Goal: Task Accomplishment & Management: Use online tool/utility

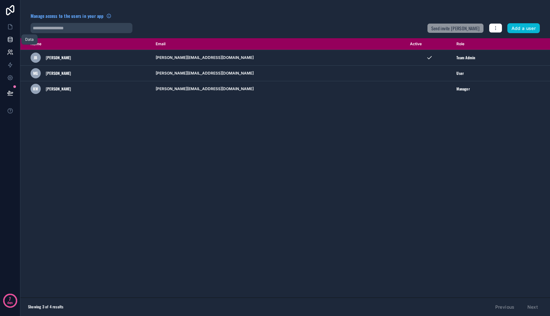
click at [14, 38] on link at bounding box center [10, 39] width 20 height 13
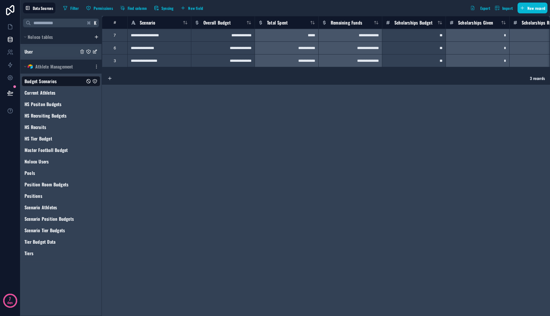
click at [56, 52] on div "User" at bounding box center [61, 51] width 79 height 10
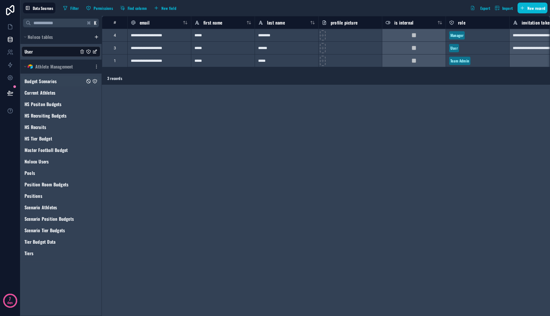
click at [59, 85] on div "Budget Scenarios" at bounding box center [61, 81] width 79 height 10
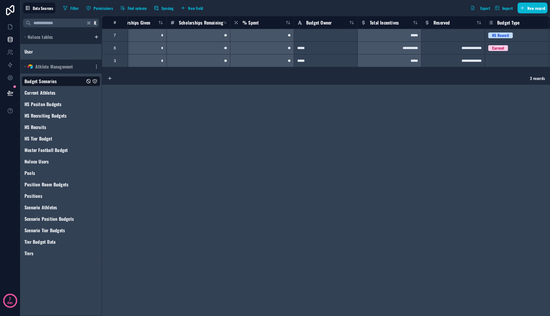
scroll to position [0, 360]
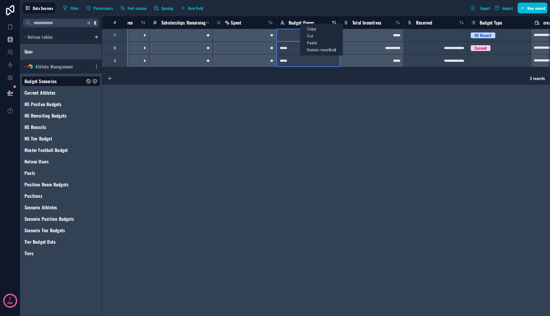
click at [300, 23] on span "Budget Owner" at bounding box center [301, 22] width 25 height 6
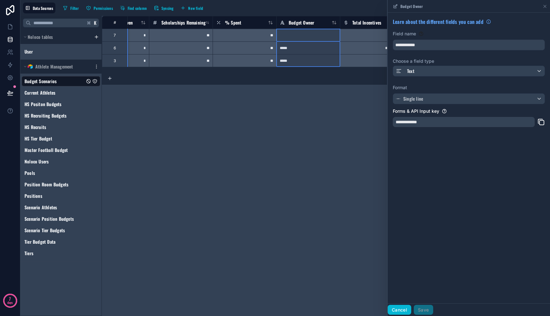
click at [405, 309] on button "Cancel" at bounding box center [400, 309] width 24 height 10
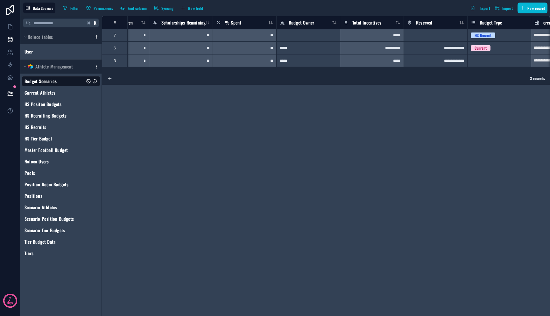
drag, startPoint x: 361, startPoint y: 72, endPoint x: 375, endPoint y: 72, distance: 13.7
click at [375, 72] on div "**********" at bounding box center [326, 44] width 448 height 56
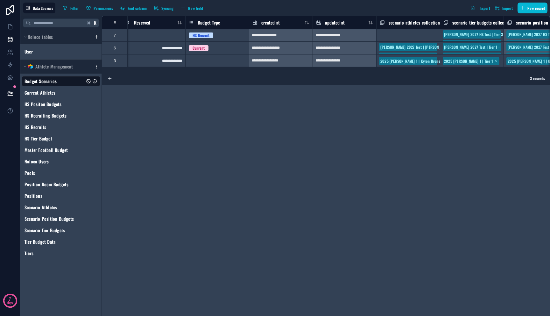
scroll to position [0, 566]
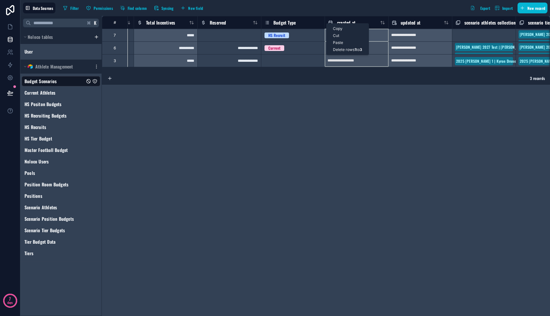
click at [323, 22] on div "Budget Type" at bounding box center [292, 23] width 63 height 8
click at [314, 22] on div "Budget Type" at bounding box center [292, 23] width 57 height 8
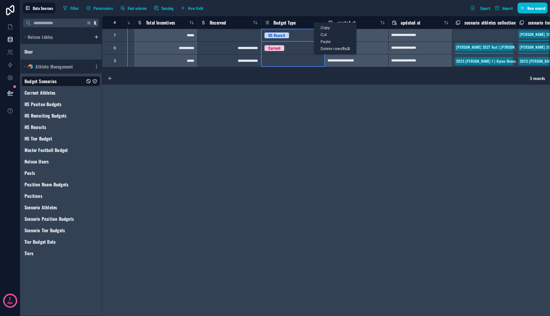
click at [314, 93] on div "**********" at bounding box center [326, 166] width 448 height 300
click at [183, 9] on icon "button" at bounding box center [183, 7] width 0 height 3
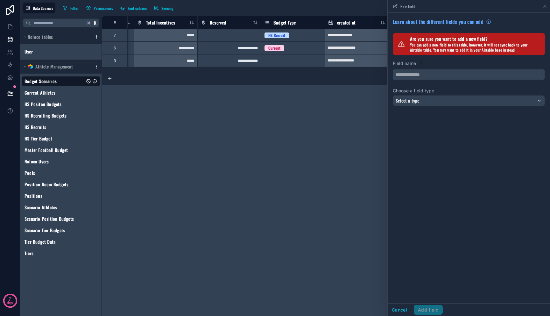
click at [434, 71] on input "text" at bounding box center [468, 74] width 151 height 10
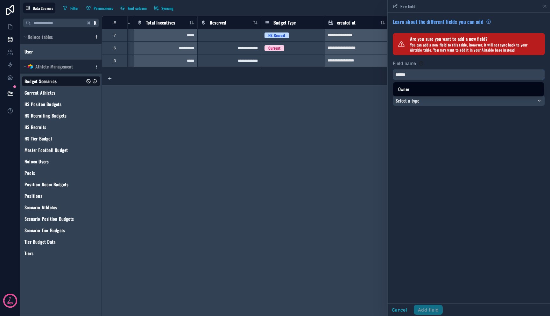
click at [393, 69] on button "*****" at bounding box center [469, 74] width 152 height 11
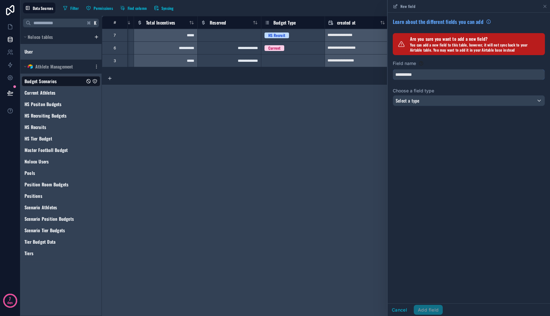
type input "**********"
click at [412, 101] on span "Select a type" at bounding box center [407, 100] width 24 height 7
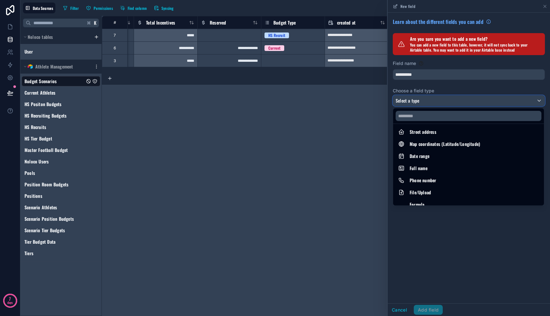
scroll to position [99, 0]
click at [433, 115] on input "text" at bounding box center [468, 116] width 146 height 10
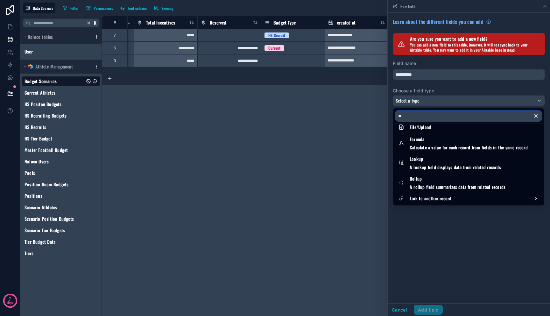
scroll to position [0, 0]
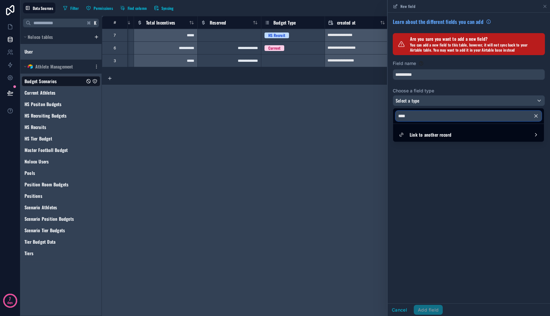
type input "****"
click at [433, 103] on div at bounding box center [469, 158] width 162 height 316
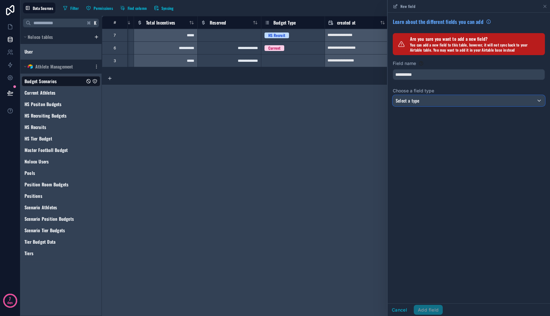
click at [433, 102] on div "Select a type" at bounding box center [468, 100] width 151 height 10
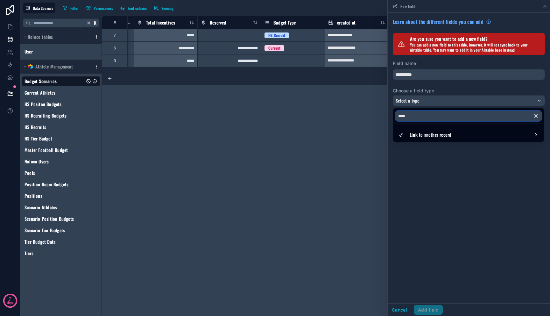
drag, startPoint x: 408, startPoint y: 112, endPoint x: 367, endPoint y: 111, distance: 40.8
click at [367, 111] on div "**********" at bounding box center [284, 158] width 529 height 316
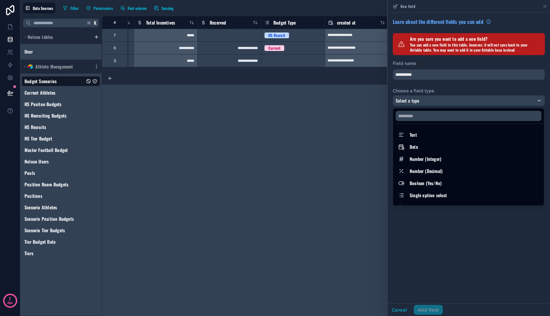
click at [438, 212] on div at bounding box center [469, 158] width 162 height 316
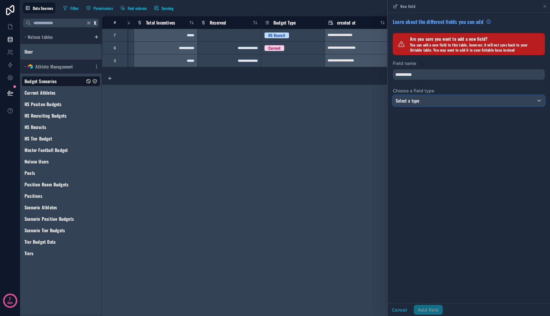
click at [421, 100] on div "Select a type" at bounding box center [468, 100] width 151 height 10
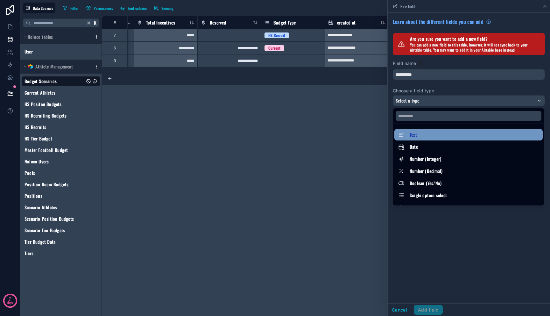
click at [444, 132] on div "Text" at bounding box center [468, 135] width 141 height 8
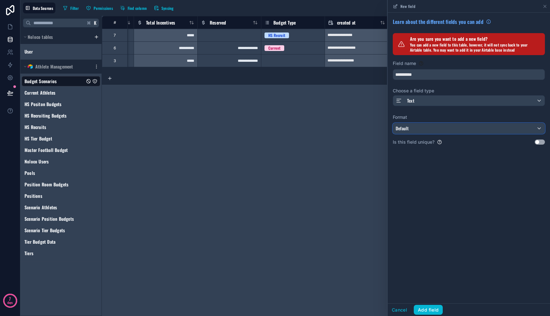
click at [444, 133] on div "Default" at bounding box center [468, 128] width 151 height 10
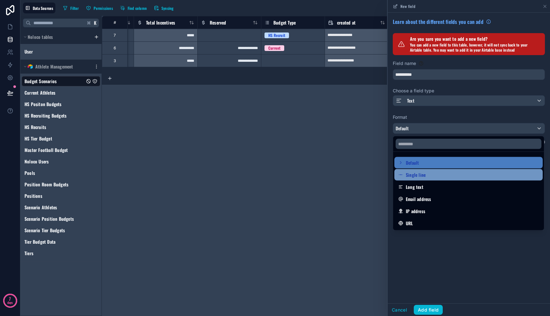
click at [443, 176] on div "Single line" at bounding box center [468, 175] width 141 height 8
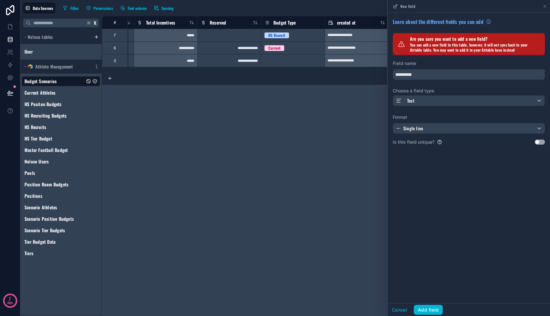
click at [227, 101] on div "**********" at bounding box center [326, 166] width 448 height 300
click at [13, 51] on icon at bounding box center [10, 52] width 6 height 6
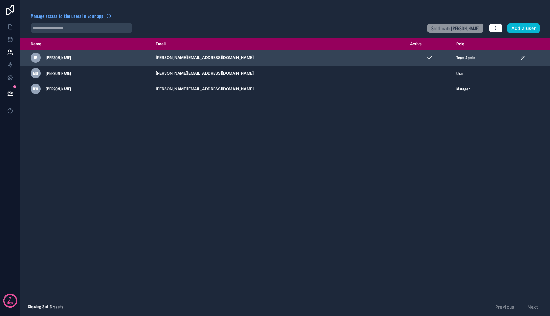
click at [485, 59] on div "Team Admin" at bounding box center [484, 57] width 56 height 5
click at [520, 58] on icon "scrollable content" at bounding box center [522, 57] width 5 height 5
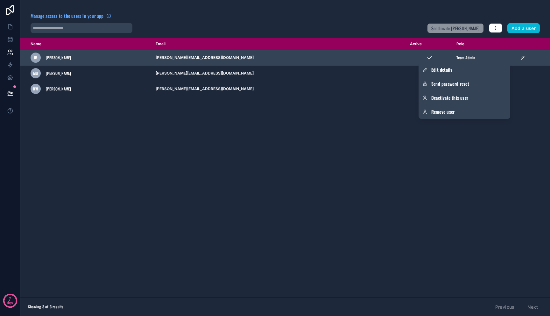
click at [525, 63] on td "scrollable content" at bounding box center [533, 58] width 34 height 16
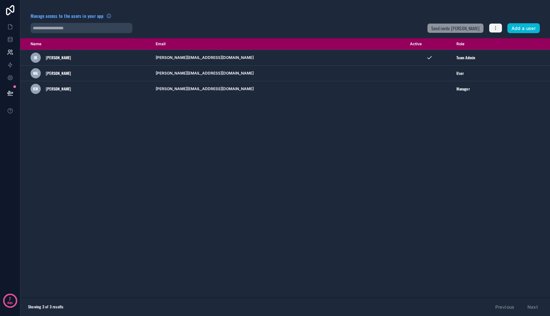
click at [497, 30] on icon "button" at bounding box center [495, 27] width 5 height 5
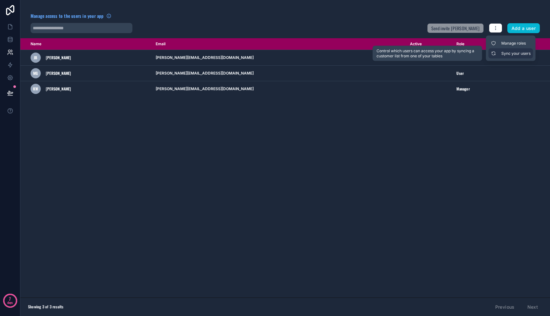
click at [505, 55] on link "Sync your users" at bounding box center [510, 53] width 45 height 10
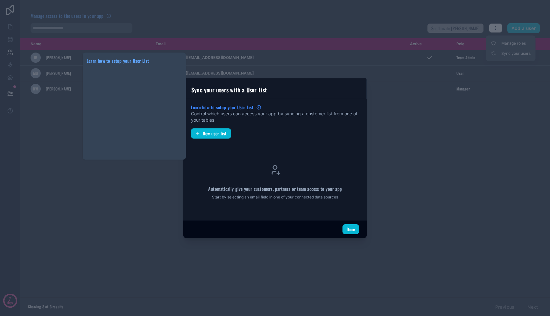
click at [251, 108] on span "Learn how to setup your User List" at bounding box center [222, 107] width 63 height 6
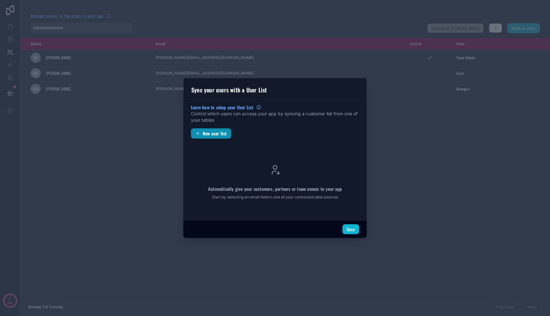
click at [220, 137] on button "New user list" at bounding box center [211, 133] width 40 height 10
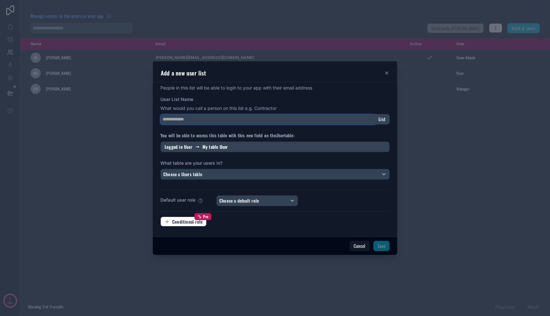
click at [219, 117] on input "User List Name" at bounding box center [267, 119] width 214 height 10
click at [270, 154] on div "People in this list will be able to login to your app with their email address …" at bounding box center [274, 158] width 229 height 147
click at [270, 150] on div "Logged in User My table User" at bounding box center [274, 146] width 229 height 11
click at [270, 146] on div "Logged in User My table User" at bounding box center [274, 146] width 229 height 11
click at [256, 203] on span "Choose a default role" at bounding box center [238, 200] width 39 height 7
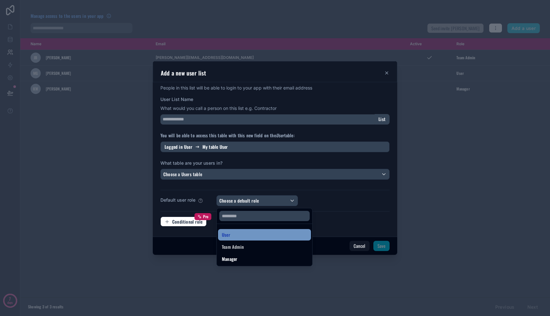
click at [251, 238] on div "User" at bounding box center [264, 235] width 85 height 8
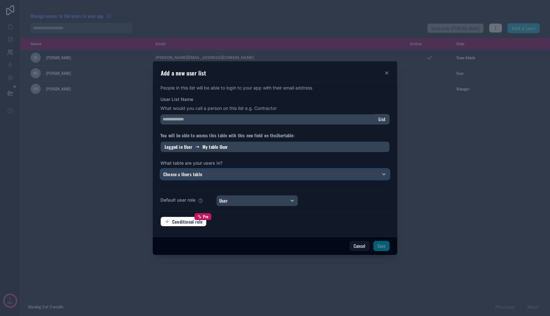
click at [219, 174] on div "Choose a Users table" at bounding box center [275, 174] width 228 height 10
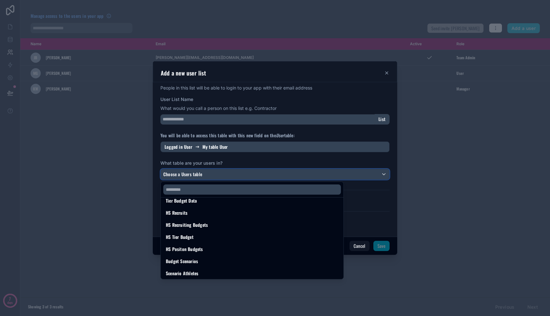
scroll to position [127, 0]
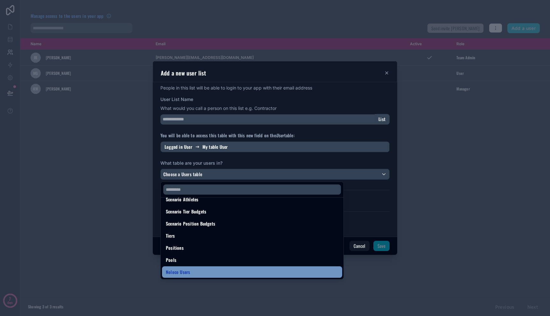
click at [221, 274] on div "Noloco Users" at bounding box center [252, 272] width 172 height 8
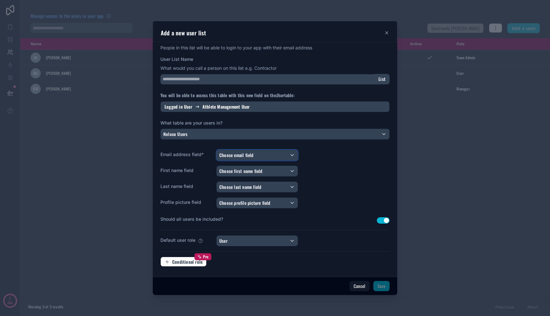
click at [250, 152] on span "Choose email field" at bounding box center [236, 154] width 34 height 7
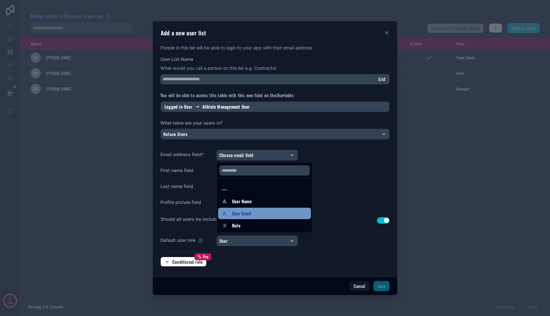
click at [250, 211] on span "User Email" at bounding box center [241, 213] width 19 height 8
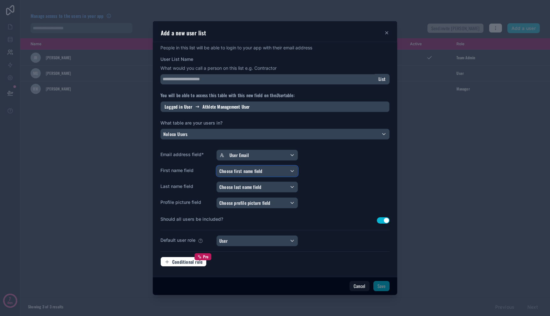
click at [250, 168] on span "Choose first name field" at bounding box center [240, 170] width 43 height 7
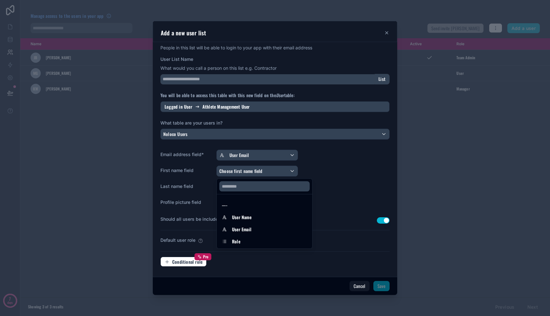
click at [325, 173] on div at bounding box center [275, 158] width 244 height 274
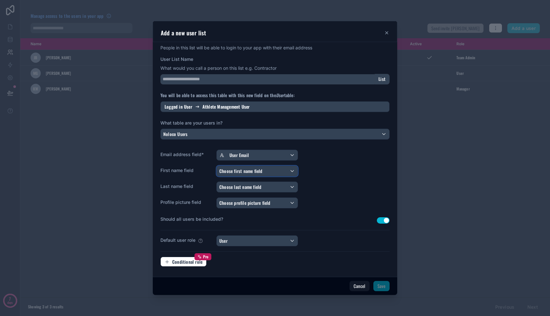
click at [244, 174] on div "Choose first name field" at bounding box center [257, 171] width 81 height 10
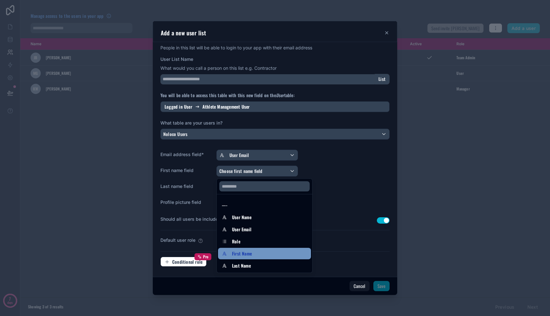
click at [261, 253] on div "First Name" at bounding box center [264, 253] width 85 height 8
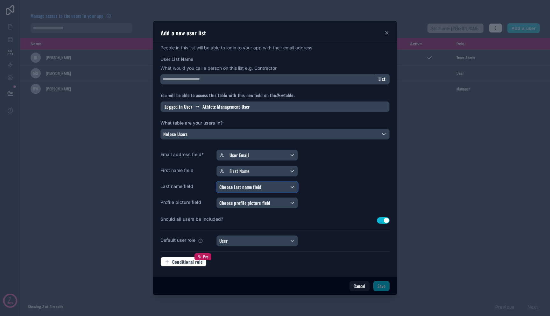
click at [247, 185] on span "Choose last name field" at bounding box center [240, 186] width 42 height 7
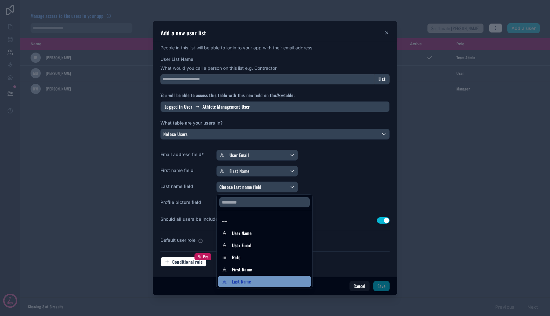
click at [254, 278] on div "Last Name" at bounding box center [264, 281] width 85 height 8
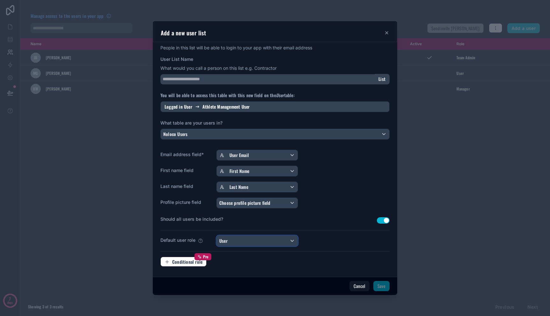
click at [286, 240] on div "User" at bounding box center [257, 240] width 81 height 10
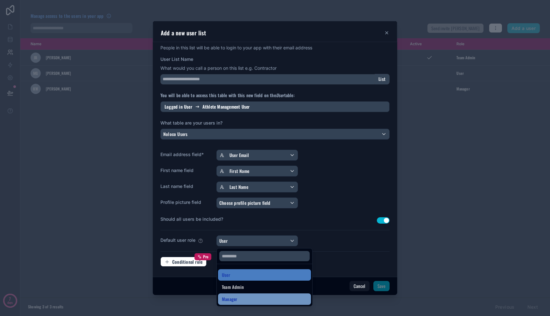
click at [278, 294] on div "Manager" at bounding box center [264, 298] width 93 height 11
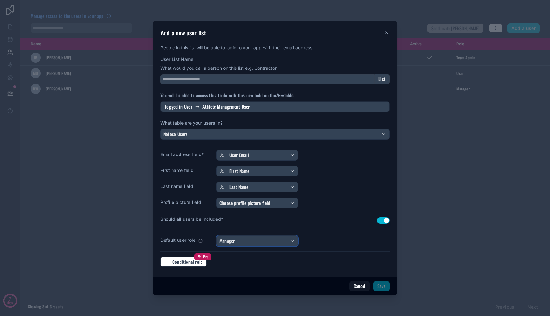
click at [270, 240] on div "Manager" at bounding box center [257, 240] width 81 height 10
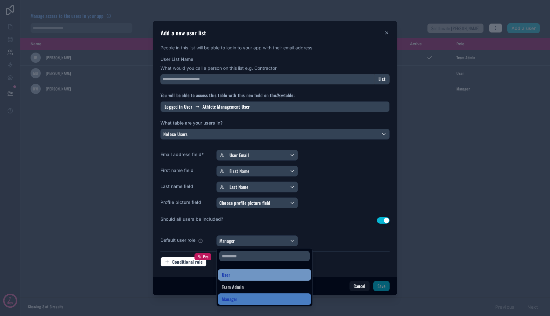
click at [275, 278] on div "User" at bounding box center [264, 275] width 85 height 8
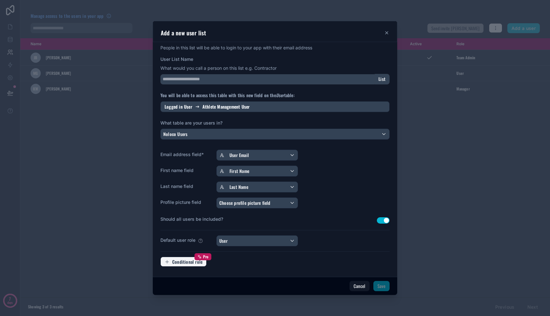
click at [201, 265] on button "Conditional role Pro" at bounding box center [183, 261] width 46 height 10
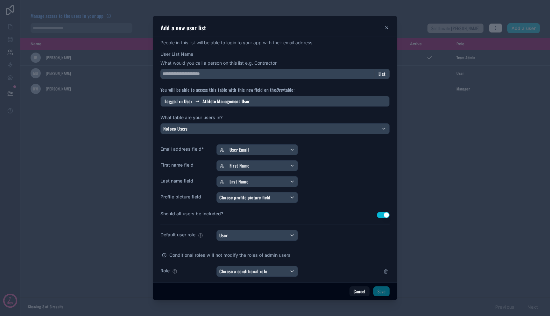
scroll to position [87, 0]
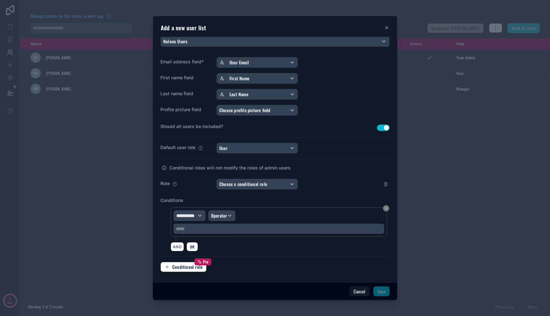
click at [383, 194] on div "**********" at bounding box center [274, 114] width 229 height 325
click at [383, 186] on icon at bounding box center [385, 183] width 5 height 5
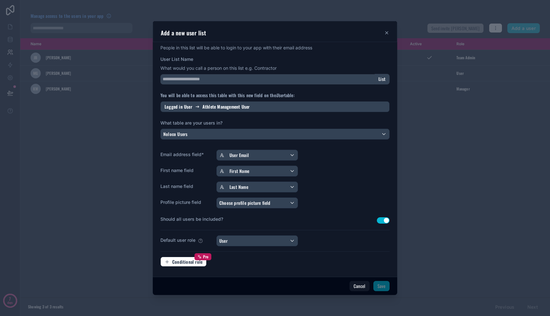
click at [245, 73] on div "User List Name What would you call a person on this list e.g. Contractor List" at bounding box center [274, 70] width 229 height 28
click at [246, 76] on input "User List Name" at bounding box center [267, 79] width 214 height 10
type input "*"
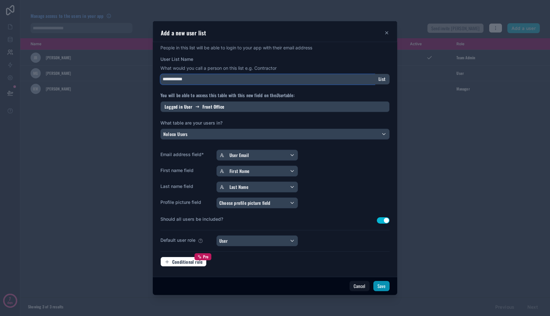
type input "**********"
click at [376, 285] on button "Save" at bounding box center [381, 286] width 16 height 10
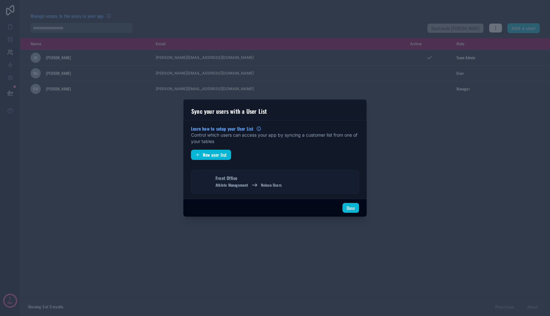
click at [303, 183] on button "Front Office Athlete Management Noloco Users" at bounding box center [275, 182] width 168 height 24
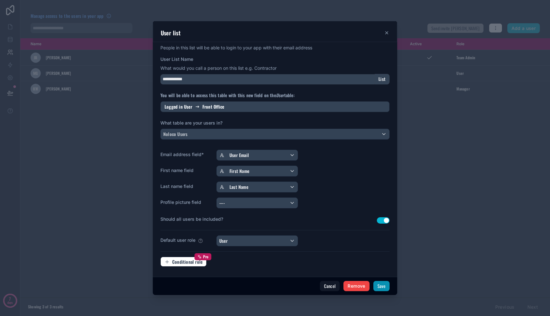
click at [381, 289] on button "Save" at bounding box center [381, 286] width 16 height 10
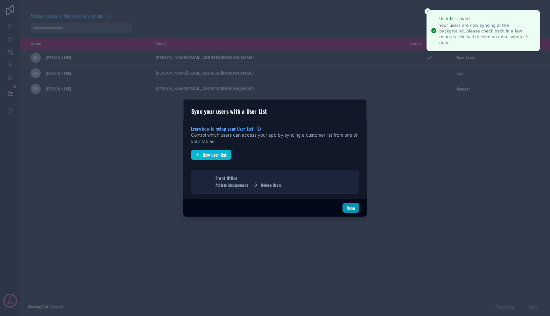
click at [348, 210] on button "Done" at bounding box center [350, 208] width 17 height 10
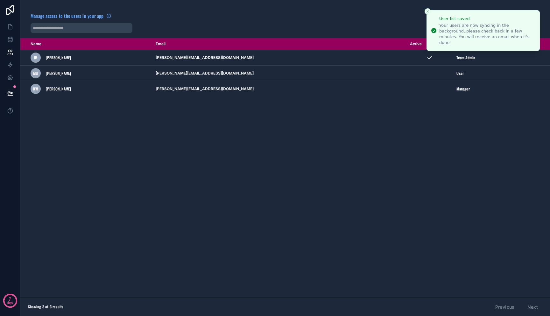
click at [355, 204] on div "Name Email Active Role [DOMAIN_NAME] [PERSON_NAME] [PERSON_NAME] [PERSON_NAME][…" at bounding box center [284, 167] width 529 height 259
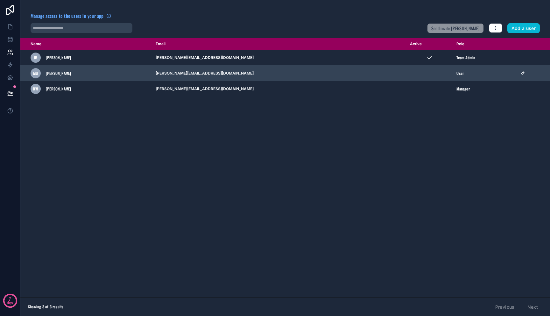
click at [201, 74] on td "[PERSON_NAME][EMAIL_ADDRESS][DOMAIN_NAME]" at bounding box center [279, 74] width 254 height 16
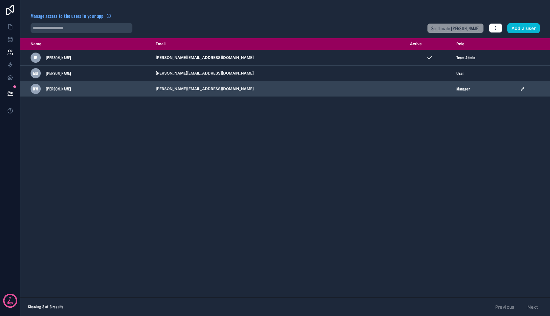
click at [140, 90] on div "KW Kelly Woolwine" at bounding box center [89, 89] width 117 height 10
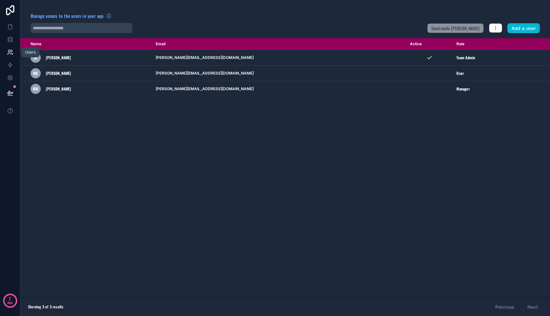
click at [11, 51] on icon at bounding box center [10, 52] width 6 height 6
click at [11, 36] on link at bounding box center [10, 39] width 20 height 13
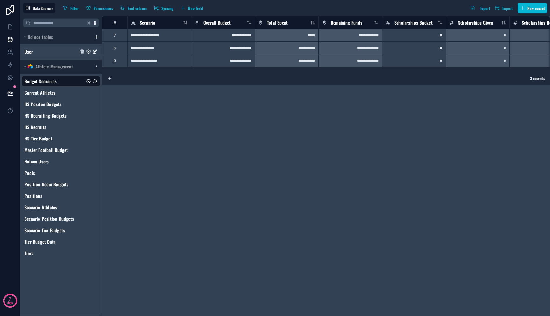
click at [43, 52] on div "User" at bounding box center [61, 51] width 79 height 10
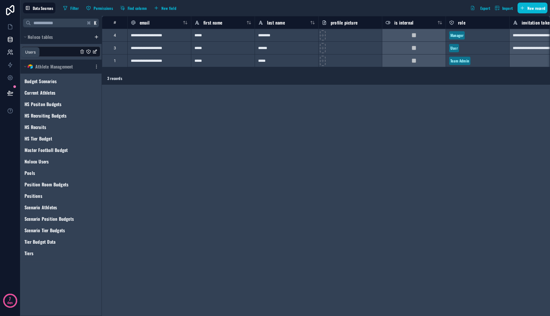
click at [10, 52] on icon at bounding box center [10, 52] width 6 height 6
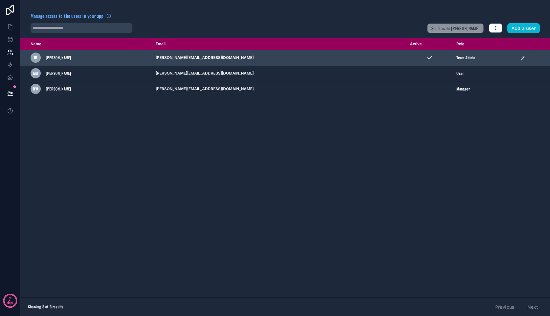
click at [94, 62] on div "JB [PERSON_NAME]" at bounding box center [89, 57] width 117 height 10
click at [51, 60] on span "[PERSON_NAME]" at bounding box center [58, 57] width 25 height 5
click at [34, 59] on span "JB" at bounding box center [35, 57] width 3 height 5
click at [107, 59] on div "JB [PERSON_NAME]" at bounding box center [89, 57] width 117 height 10
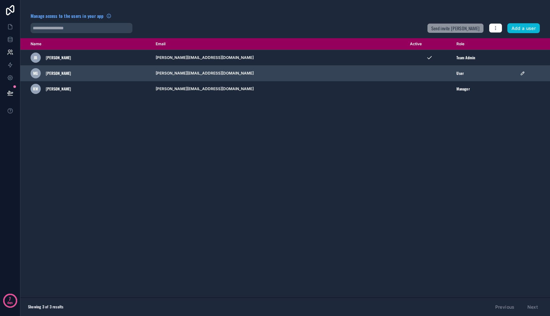
click at [262, 66] on td "[PERSON_NAME][EMAIL_ADDRESS][DOMAIN_NAME]" at bounding box center [279, 74] width 254 height 16
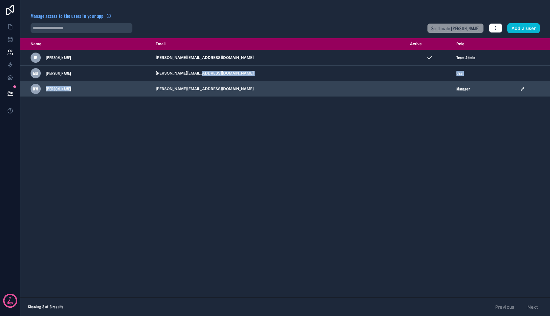
drag, startPoint x: 261, startPoint y: 78, endPoint x: 261, endPoint y: 81, distance: 3.6
click at [261, 81] on tbody "JB James Beach james@triumphnil.com Team Admin MG Mitch Gerber mitch@triumphnil…" at bounding box center [284, 73] width 529 height 47
click at [261, 87] on td "[PERSON_NAME][EMAIL_ADDRESS][DOMAIN_NAME]" at bounding box center [279, 89] width 254 height 16
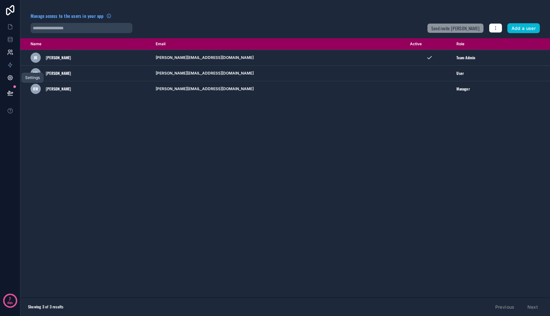
click at [12, 75] on icon at bounding box center [10, 77] width 6 height 6
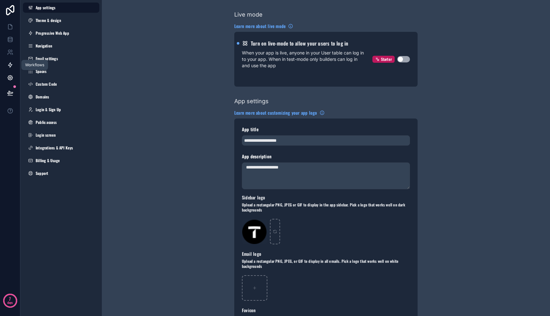
click at [12, 67] on icon at bounding box center [10, 65] width 6 height 6
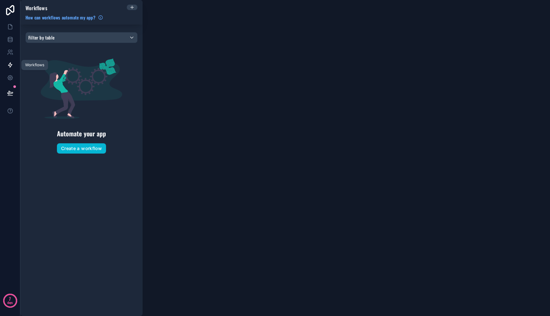
click at [12, 59] on link at bounding box center [10, 65] width 20 height 13
click at [12, 52] on icon at bounding box center [10, 52] width 6 height 6
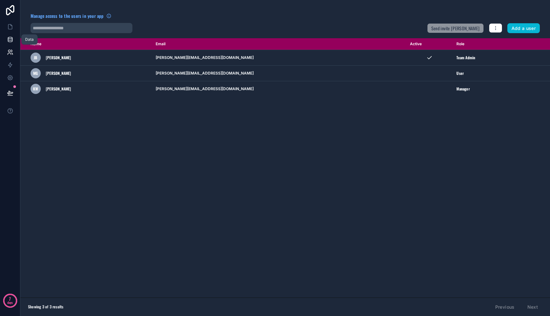
click at [10, 42] on icon at bounding box center [10, 40] width 4 height 3
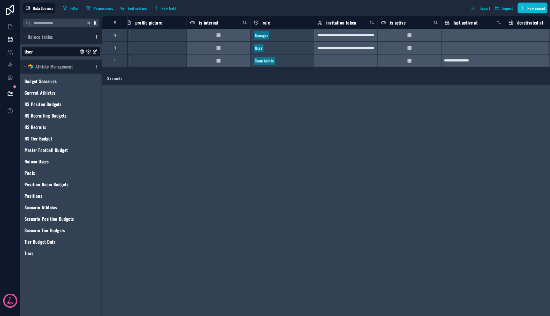
scroll to position [0, 196]
click at [47, 39] on span "Noloco tables" at bounding box center [40, 37] width 25 height 6
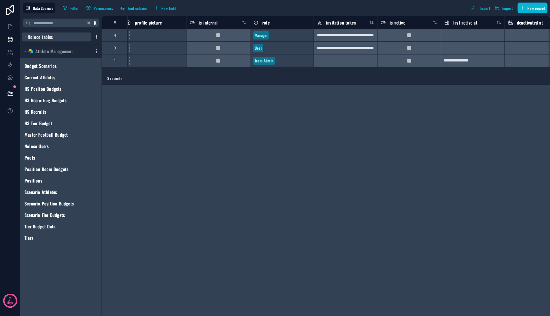
click at [47, 39] on span "Noloco tables" at bounding box center [40, 37] width 25 height 6
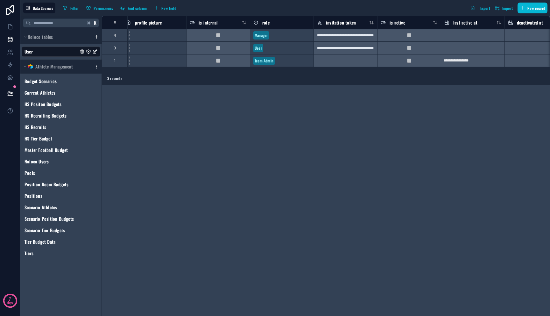
click at [47, 57] on div "User" at bounding box center [60, 51] width 81 height 15
click at [262, 60] on div "Team Admin" at bounding box center [264, 61] width 19 height 6
click at [263, 61] on div "Team Admin" at bounding box center [264, 61] width 19 height 6
click at [262, 48] on span "User" at bounding box center [258, 48] width 10 height 8
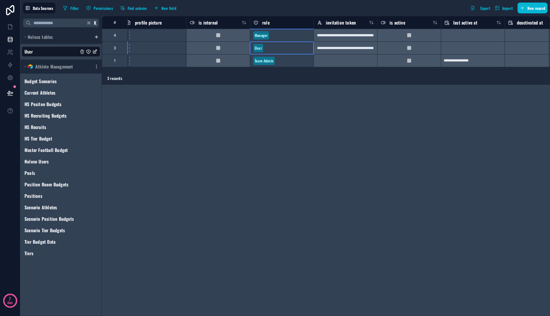
click at [262, 47] on span "User" at bounding box center [258, 48] width 10 height 8
click at [261, 47] on div "User" at bounding box center [258, 48] width 7 height 6
click at [265, 31] on span "Manager" at bounding box center [261, 35] width 16 height 8
click at [265, 37] on div "Manager" at bounding box center [261, 35] width 13 height 6
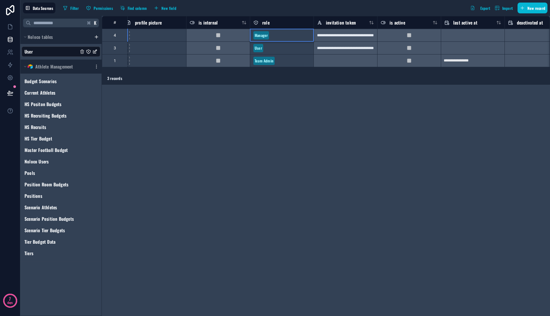
click at [248, 132] on div "**********" at bounding box center [326, 166] width 448 height 300
click at [220, 100] on div "**********" at bounding box center [326, 166] width 448 height 300
click at [273, 38] on div "Manager" at bounding box center [281, 36] width 63 height 10
click at [284, 136] on div "**********" at bounding box center [326, 166] width 448 height 300
click at [342, 54] on div "**********" at bounding box center [345, 47] width 64 height 13
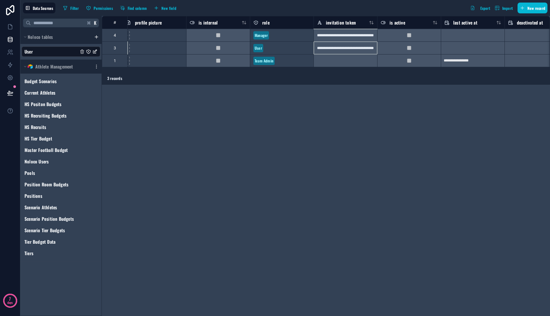
click at [339, 76] on div "3 records" at bounding box center [326, 78] width 448 height 13
drag, startPoint x: 343, startPoint y: 72, endPoint x: 381, endPoint y: 70, distance: 37.6
click at [381, 70] on div "**********" at bounding box center [326, 166] width 448 height 300
click at [14, 90] on button at bounding box center [10, 93] width 14 height 18
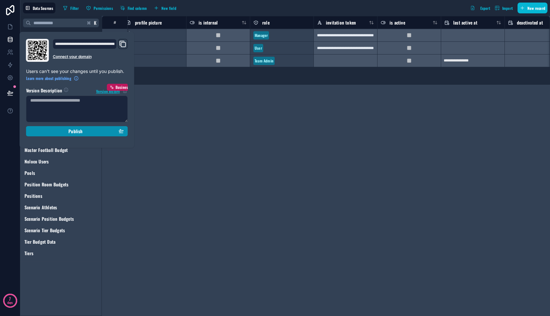
click at [75, 134] on span "Publish" at bounding box center [75, 131] width 14 height 6
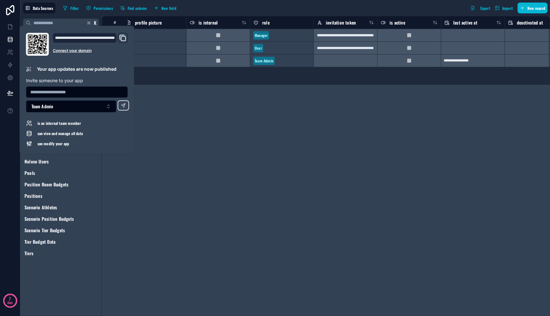
click at [140, 136] on div "**********" at bounding box center [326, 166] width 448 height 300
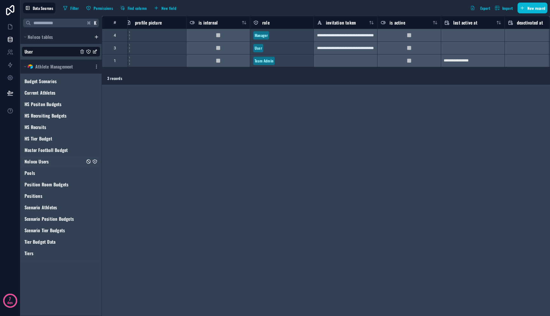
click at [54, 166] on div "Budget Scenarios Current Athletes HS Positon Budgets HS Recruiting Budgets HS R…" at bounding box center [61, 165] width 79 height 185
click at [54, 164] on div "Noloco Users" at bounding box center [61, 161] width 79 height 10
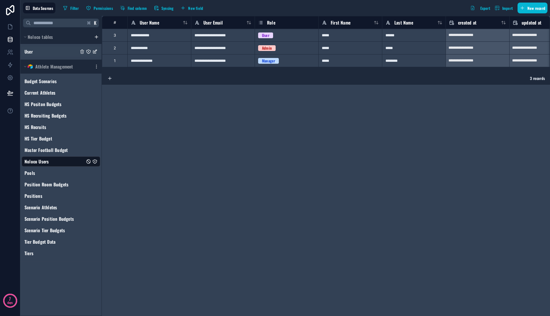
click at [59, 54] on div "User" at bounding box center [61, 51] width 79 height 10
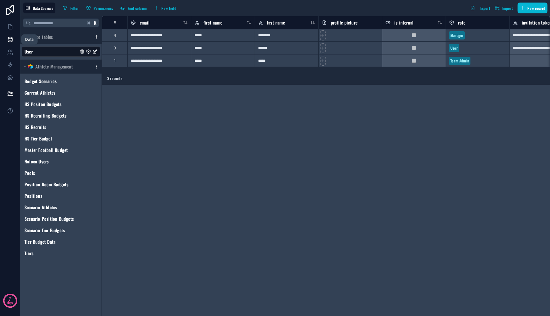
click at [12, 41] on icon at bounding box center [10, 39] width 6 height 6
click at [12, 51] on icon at bounding box center [10, 52] width 6 height 6
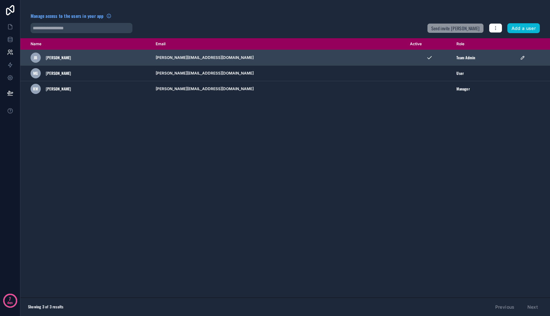
click at [87, 61] on div "JB [PERSON_NAME]" at bounding box center [89, 57] width 117 height 10
click at [48, 58] on span "[PERSON_NAME]" at bounding box center [58, 57] width 25 height 5
click at [33, 60] on div "JB" at bounding box center [36, 57] width 10 height 10
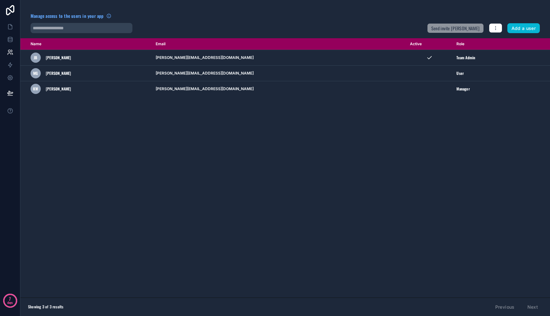
click at [171, 109] on div "Name Email Active Role [DOMAIN_NAME] [PERSON_NAME] [PERSON_NAME] [PERSON_NAME][…" at bounding box center [284, 167] width 529 height 259
click at [8, 29] on icon at bounding box center [10, 26] width 4 height 5
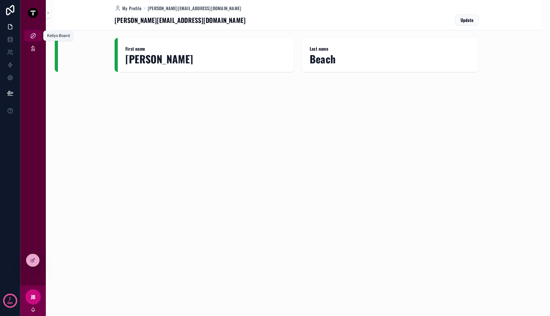
click at [33, 37] on icon "scrollable content" at bounding box center [33, 35] width 6 height 6
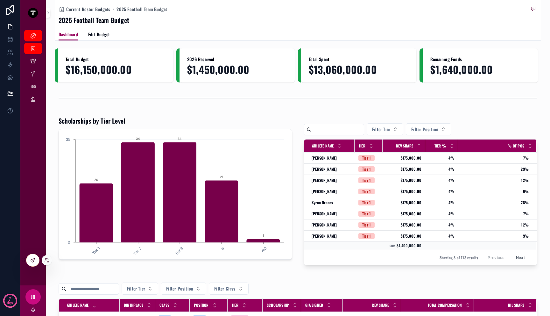
click at [36, 260] on div at bounding box center [32, 260] width 13 height 12
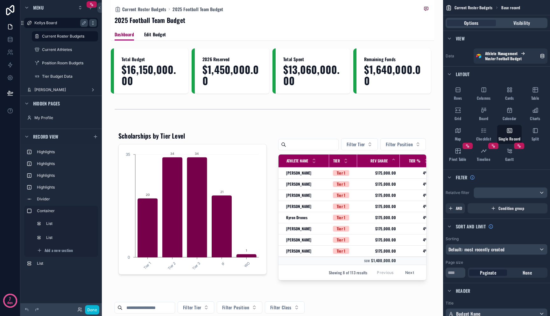
click at [95, 23] on icon "scrollable content" at bounding box center [92, 22] width 5 height 5
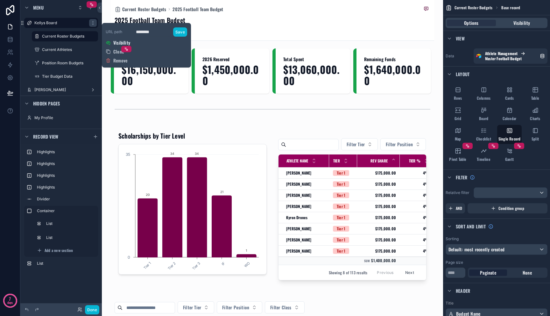
click at [128, 41] on span "Visibility" at bounding box center [121, 42] width 17 height 6
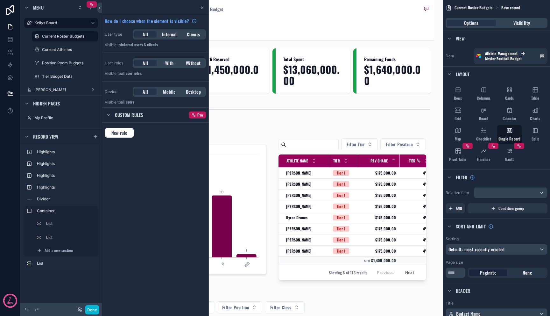
click at [167, 38] on div "All Internal Clients" at bounding box center [169, 34] width 73 height 10
click at [168, 36] on span "Internal" at bounding box center [169, 34] width 15 height 6
click at [163, 42] on p "Visible to Members of your team" at bounding box center [155, 44] width 101 height 5
click at [192, 34] on span "Clients" at bounding box center [193, 34] width 13 height 6
drag, startPoint x: 150, startPoint y: 33, endPoint x: 149, endPoint y: 37, distance: 3.9
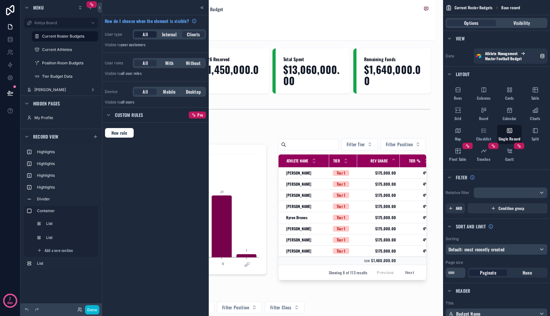
click at [149, 37] on div "All" at bounding box center [145, 34] width 23 height 6
click at [151, 65] on div "All" at bounding box center [145, 63] width 23 height 6
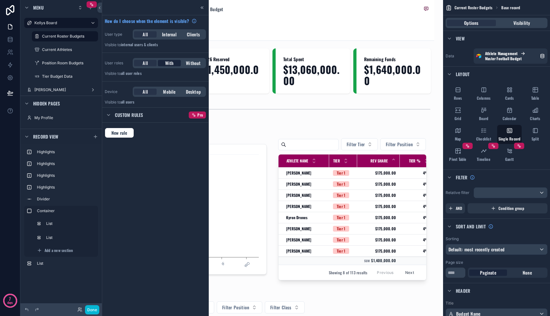
click at [166, 64] on span "With" at bounding box center [169, 63] width 9 height 6
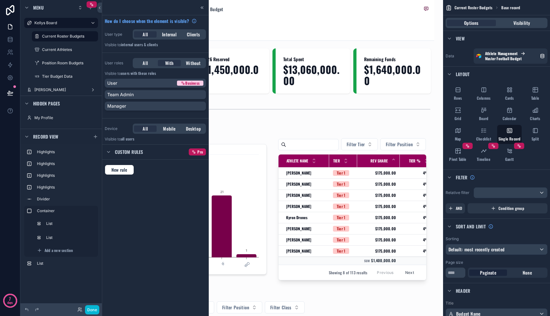
click at [142, 103] on div "Manager" at bounding box center [155, 106] width 96 height 6
click at [143, 97] on div "Team Admin" at bounding box center [155, 94] width 96 height 6
click at [201, 6] on icon at bounding box center [201, 7] width 5 height 5
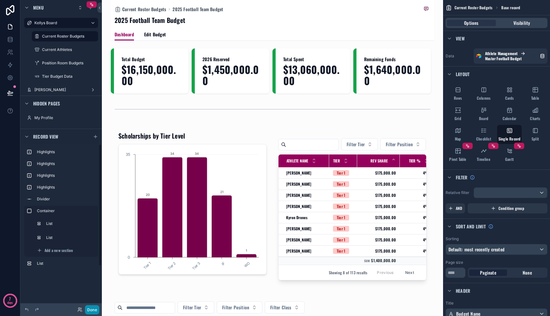
click at [93, 309] on button "Done" at bounding box center [92, 309] width 14 height 9
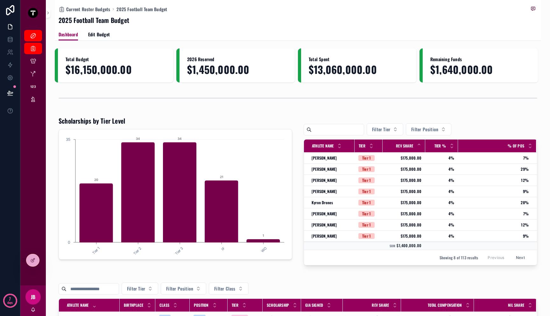
click at [36, 298] on div "JB" at bounding box center [32, 296] width 15 height 15
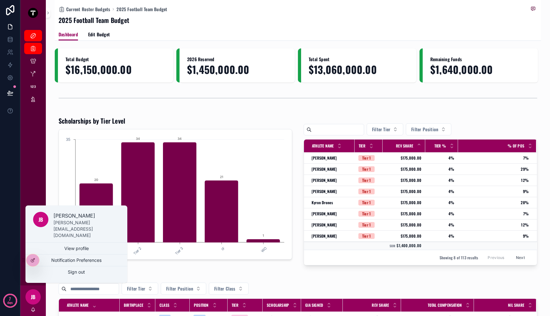
click at [46, 227] on div "JB" at bounding box center [40, 219] width 15 height 15
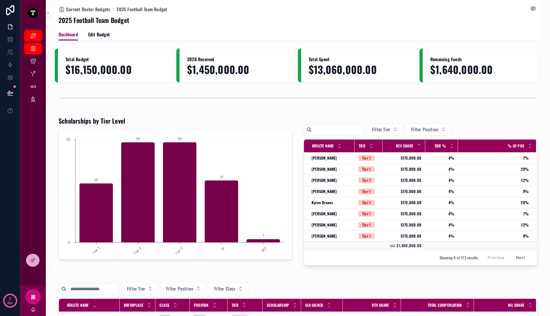
click at [31, 299] on span "JB" at bounding box center [33, 297] width 4 height 8
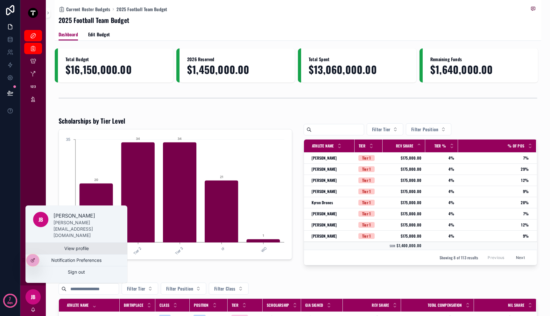
click at [62, 250] on link "View profile" at bounding box center [76, 247] width 102 height 11
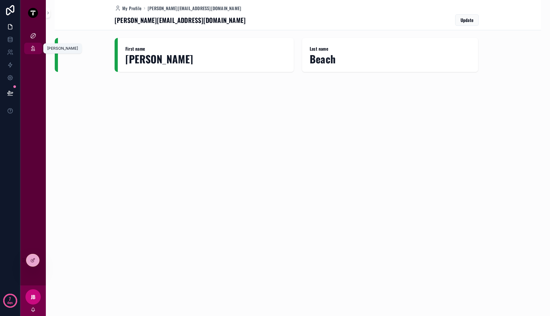
click at [29, 47] on div "[PERSON_NAME]" at bounding box center [33, 48] width 10 height 10
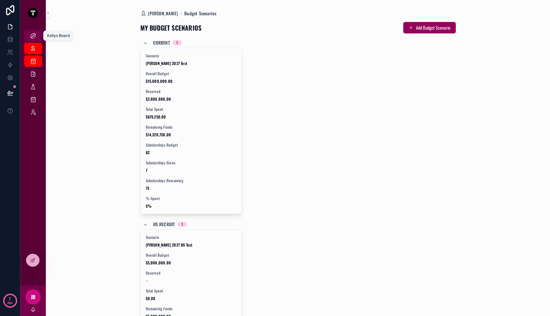
click at [35, 38] on icon "scrollable content" at bounding box center [33, 35] width 6 height 6
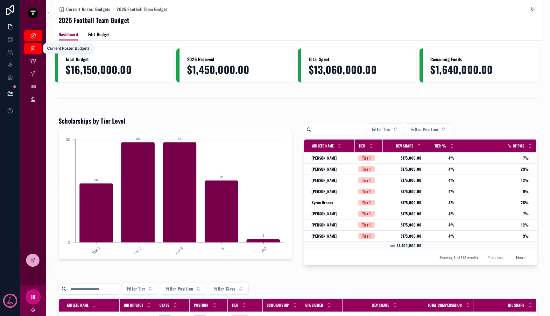
click at [32, 53] on div "Current Roster Budgets" at bounding box center [33, 48] width 10 height 10
click at [33, 60] on icon "scrollable content" at bounding box center [33, 61] width 6 height 6
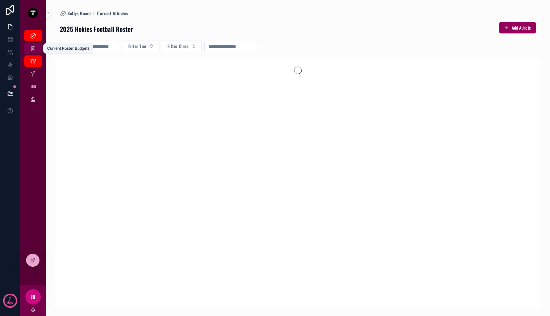
click at [33, 52] on div "Current Roster Budgets" at bounding box center [33, 48] width 10 height 10
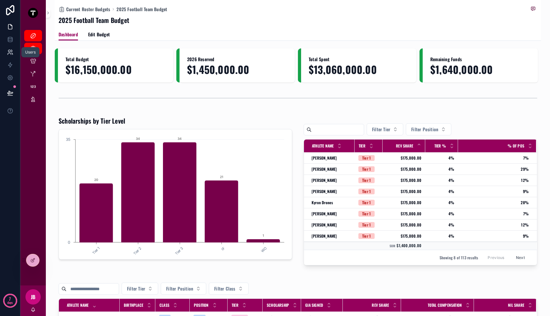
click at [8, 51] on icon at bounding box center [9, 51] width 2 height 2
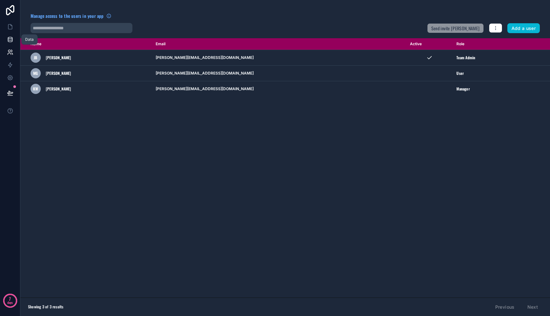
click at [9, 39] on icon at bounding box center [10, 39] width 6 height 6
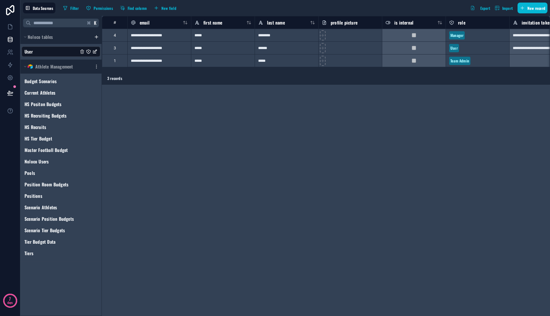
click at [194, 110] on div "**********" at bounding box center [326, 166] width 448 height 300
click at [9, 30] on link at bounding box center [10, 26] width 20 height 13
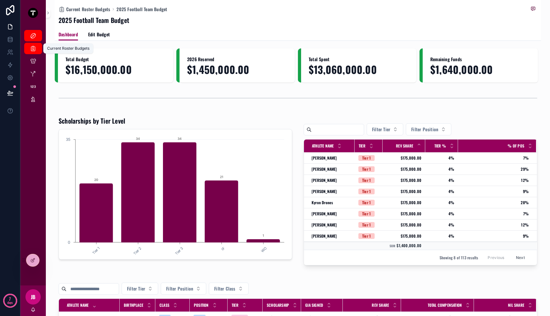
click at [37, 49] on div "Current Roster Budgets" at bounding box center [33, 48] width 10 height 10
click at [37, 58] on div "Current Athletes" at bounding box center [33, 61] width 10 height 10
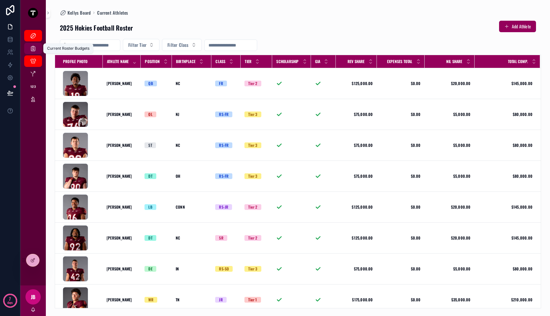
click at [36, 52] on div "Current Roster Budgets" at bounding box center [33, 48] width 10 height 10
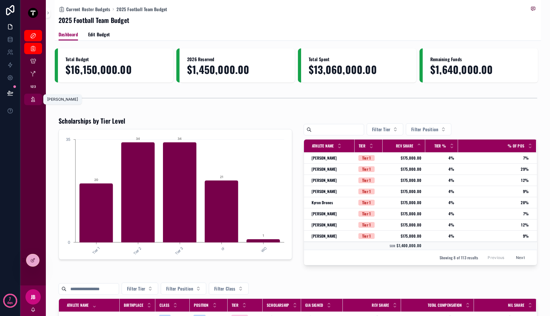
click at [36, 96] on div "[PERSON_NAME]" at bounding box center [33, 99] width 10 height 10
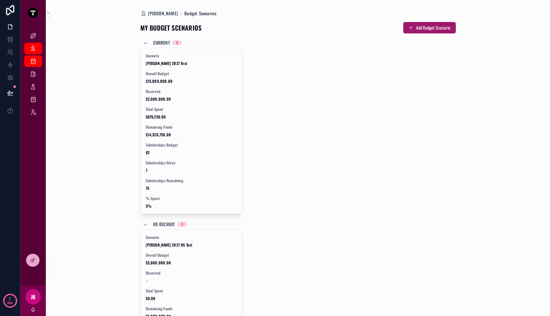
click at [446, 27] on button "Add Budget Scenario" at bounding box center [429, 27] width 52 height 11
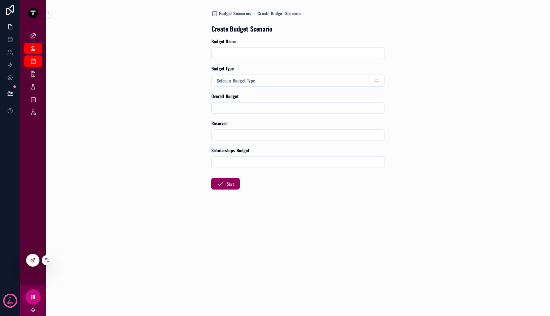
click at [34, 259] on icon at bounding box center [34, 258] width 1 height 1
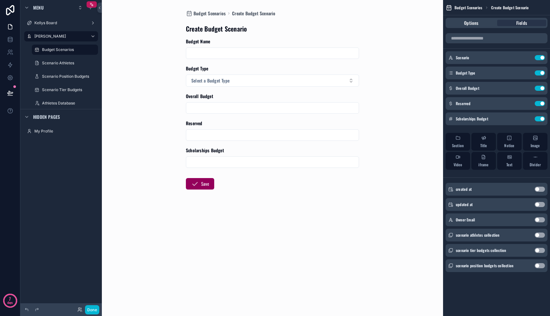
click at [540, 221] on button "Use setting" at bounding box center [540, 219] width 10 height 5
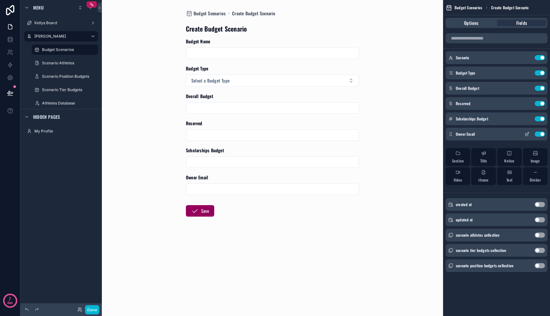
click at [528, 135] on icon "scrollable content" at bounding box center [526, 133] width 5 height 5
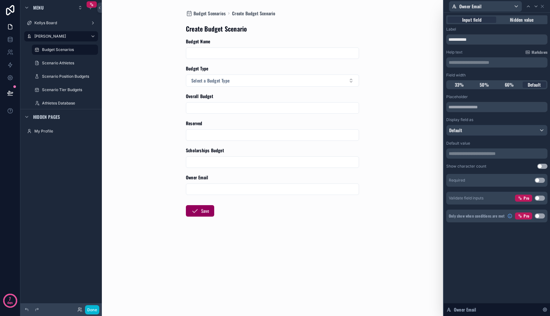
click at [487, 155] on p "**********" at bounding box center [497, 153] width 97 height 6
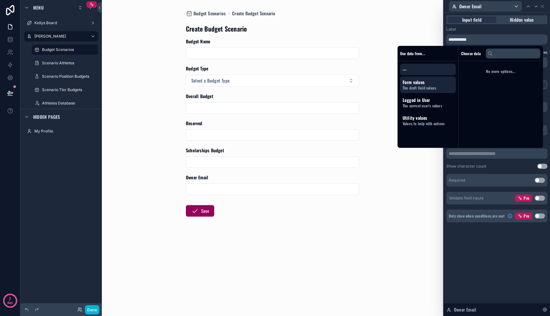
click at [431, 89] on span "The draft field values" at bounding box center [427, 87] width 51 height 5
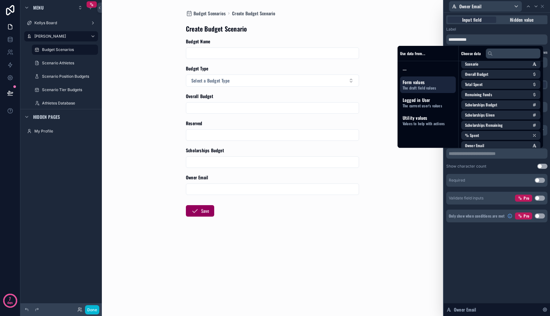
scroll to position [45, 0]
click at [433, 104] on span "The current user's values" at bounding box center [427, 105] width 51 height 5
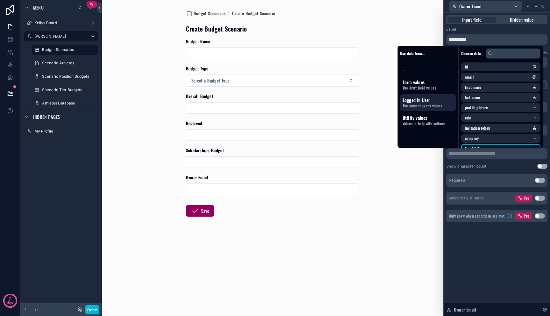
scroll to position [0, 0]
click at [476, 78] on li "email" at bounding box center [500, 78] width 79 height 9
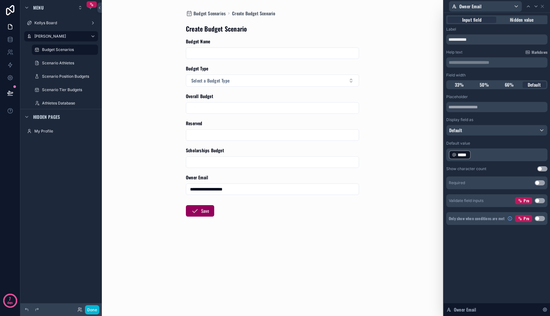
click at [488, 255] on div "**********" at bounding box center [497, 164] width 106 height 303
click at [518, 20] on span "Hidden value" at bounding box center [522, 20] width 24 height 6
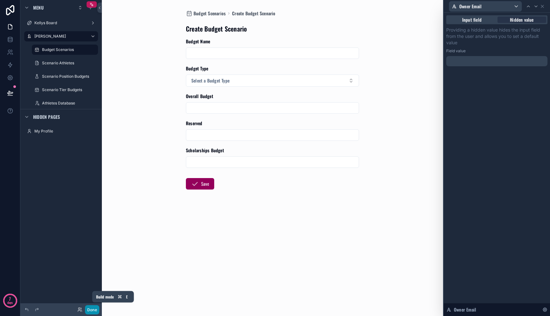
click at [95, 308] on button "Done" at bounding box center [92, 309] width 14 height 9
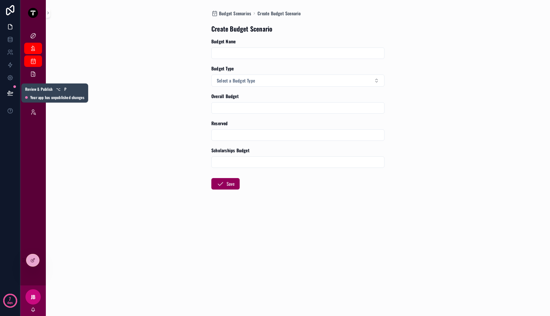
click at [8, 92] on icon at bounding box center [10, 93] width 6 height 6
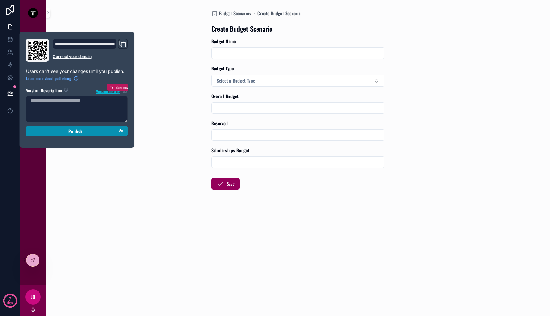
click at [50, 129] on div "Publish" at bounding box center [77, 131] width 94 height 6
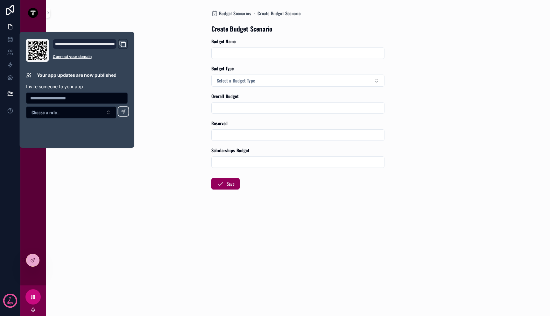
click at [118, 194] on div "Budget Scenarios Create Budget Scenario Create Budget Scenario Budget Name Budg…" at bounding box center [298, 158] width 486 height 316
